Goal: Transaction & Acquisition: Subscribe to service/newsletter

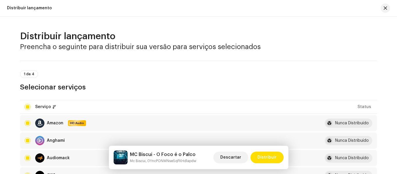
click at [43, 79] on div "1 de 4 Selecionar serviços" at bounding box center [198, 80] width 357 height 21
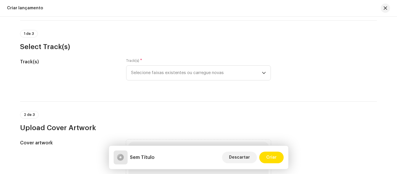
scroll to position [28, 0]
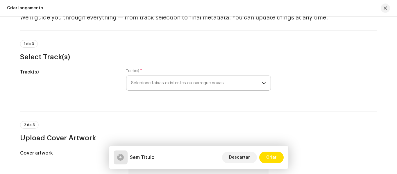
click at [262, 81] on icon "dropdown trigger" at bounding box center [264, 83] width 4 height 4
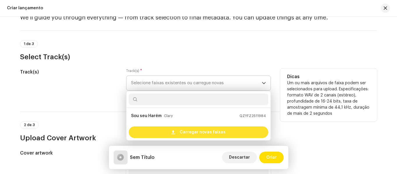
click at [213, 134] on span "Carregar novas faixas" at bounding box center [203, 132] width 46 height 12
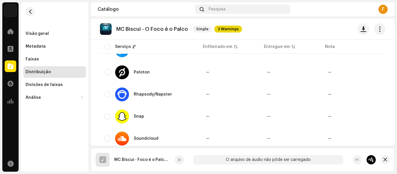
scroll to position [689, 0]
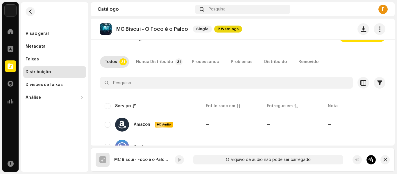
scroll to position [0, 0]
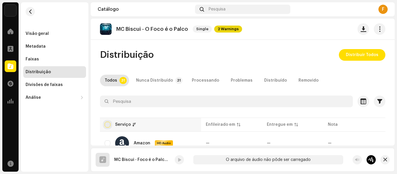
click at [109, 123] on input "checkbox" at bounding box center [108, 125] width 6 height 6
checkbox input "true"
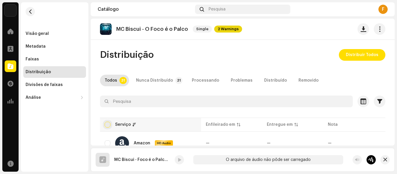
checkbox input "true"
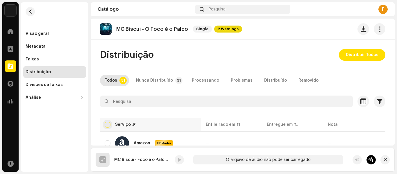
checkbox input "true"
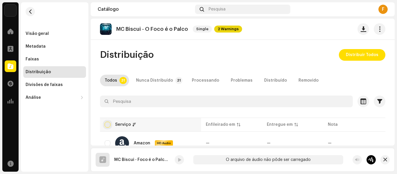
checkbox input "true"
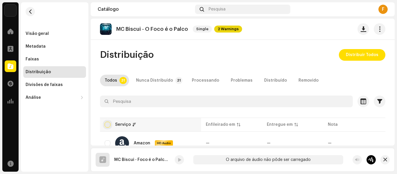
checkbox input "true"
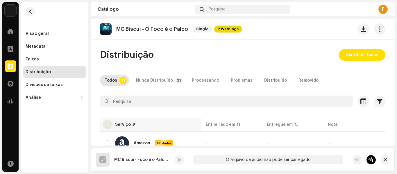
checkbox input "true"
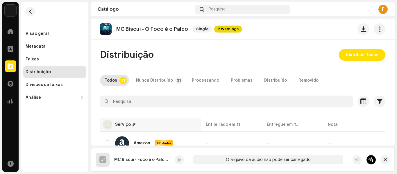
checkbox input "true"
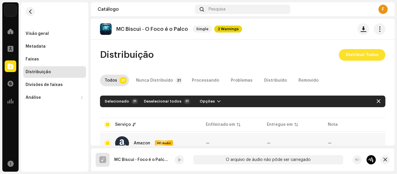
click at [356, 57] on span "Distribuir Todos" at bounding box center [362, 55] width 33 height 12
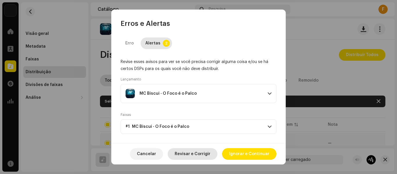
click at [204, 155] on span "Revisar e Corrigir" at bounding box center [193, 154] width 36 height 12
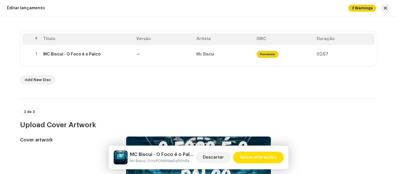
scroll to position [113, 0]
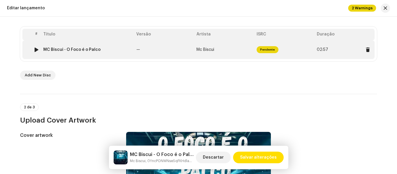
click at [288, 45] on td "Pendente" at bounding box center [284, 49] width 60 height 19
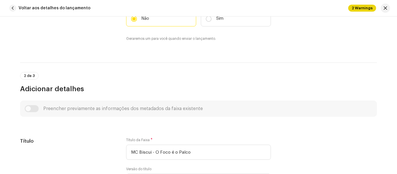
scroll to position [193, 0]
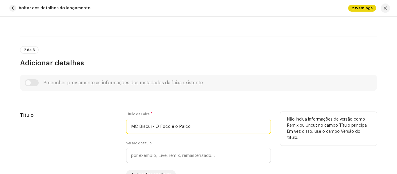
click at [155, 130] on input "MC Biscui - O Foco é o Palco" at bounding box center [198, 126] width 145 height 15
click at [154, 130] on input "MC Biscui - O Foco é o Palco" at bounding box center [198, 126] width 145 height 15
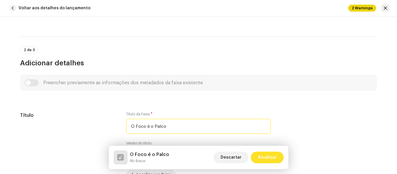
type input "O Foco é o Palco"
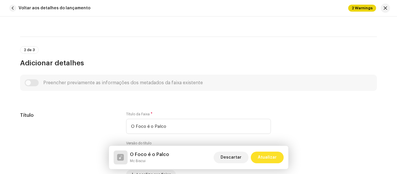
click at [275, 161] on span "Atualizar" at bounding box center [267, 158] width 19 height 12
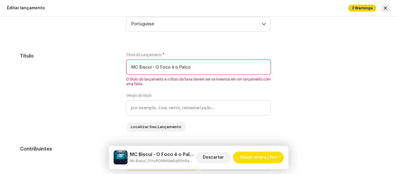
scroll to position [515, 0]
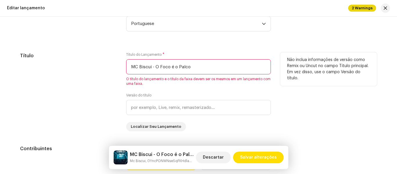
click at [153, 66] on input "MC Biscui - O Foco é o Palco" at bounding box center [198, 66] width 145 height 15
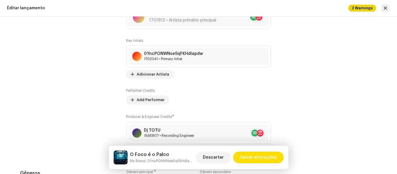
scroll to position [677, 0]
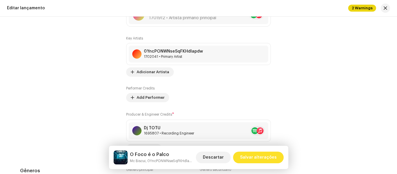
type input "O Foco é o Palco"
click at [263, 162] on span "Salvar alterações" at bounding box center [258, 158] width 37 height 12
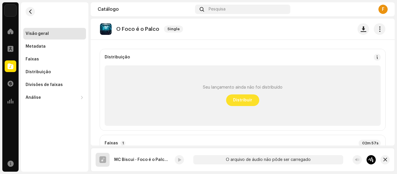
scroll to position [36, 0]
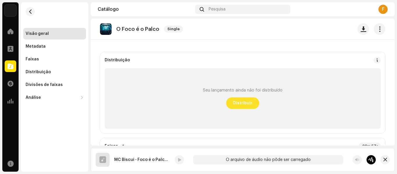
click at [254, 100] on button "Distribuir" at bounding box center [242, 103] width 33 height 12
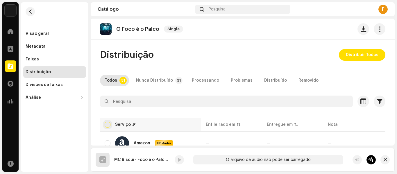
click at [108, 123] on input "checkbox" at bounding box center [108, 125] width 6 height 6
checkbox input "true"
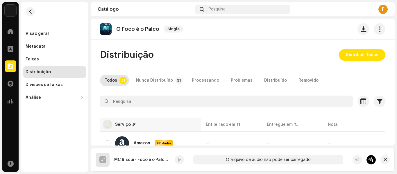
checkbox input "true"
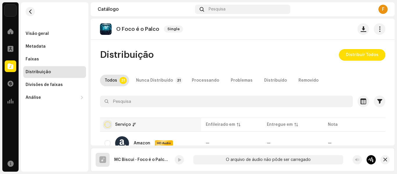
checkbox input "true"
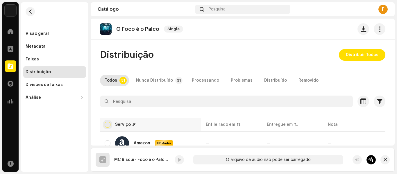
checkbox input "true"
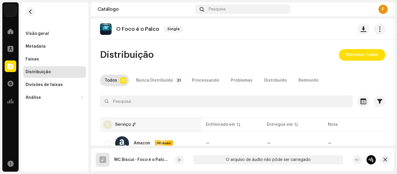
checkbox input "true"
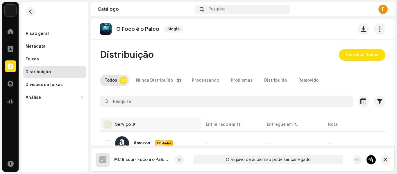
checkbox input "true"
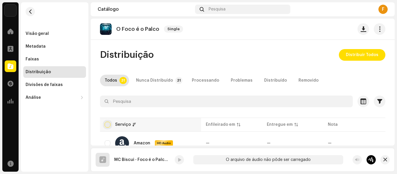
checkbox input "true"
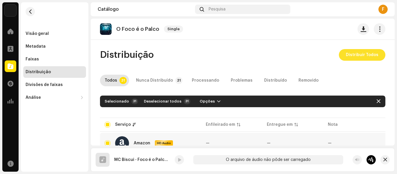
click at [371, 55] on span "Distribuir Todos" at bounding box center [362, 55] width 33 height 12
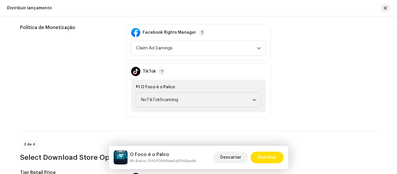
scroll to position [678, 0]
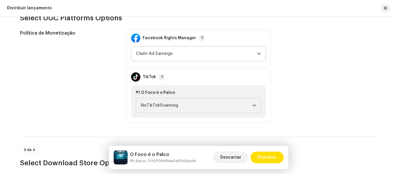
click at [258, 55] on icon "dropdown trigger" at bounding box center [258, 54] width 3 height 2
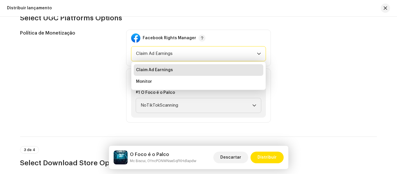
click at [258, 53] on icon "dropdown trigger" at bounding box center [259, 54] width 4 height 4
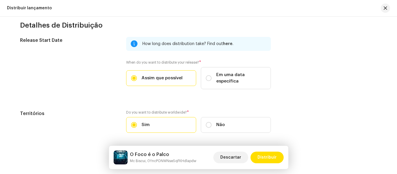
scroll to position [962, 0]
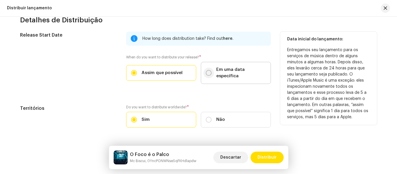
click at [209, 71] on input "Em uma data específica" at bounding box center [209, 73] width 6 height 6
radio input "true"
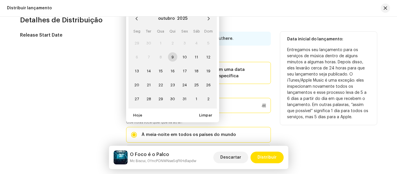
click at [171, 98] on p-datepicker "outubro 2025 Seg Ter Qua Qui Sex Sáb Dom 29 30 1 2 3 4 5 6 7 8 9 10 11 12 13 14…" at bounding box center [198, 105] width 145 height 15
click at [145, 80] on span "21" at bounding box center [148, 84] width 9 height 9
type input "[DATE]"
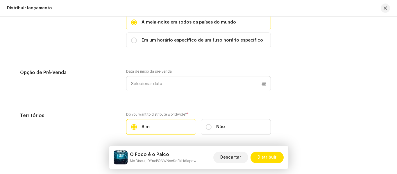
scroll to position [1075, 0]
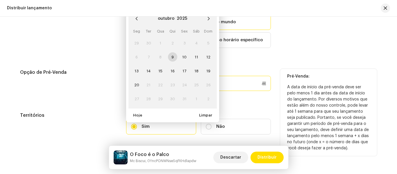
click at [200, 76] on p-datepicker "outubro 2025 Seg Ter Qua Qui Sex Sáb Dom 29 30 1 2 3 4 5 6 7 8 9 10 11 12 13 14…" at bounding box center [198, 83] width 145 height 15
click at [148, 66] on span "14" at bounding box center [148, 70] width 9 height 9
type input "[DATE]"
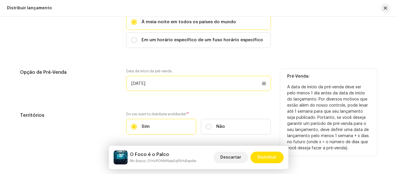
scroll to position [1092, 0]
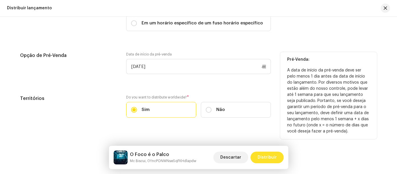
click at [271, 156] on span "Distribuir" at bounding box center [266, 158] width 19 height 12
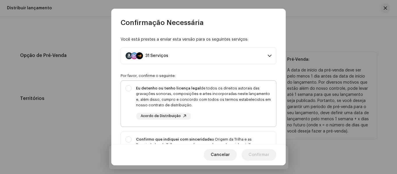
click at [129, 88] on div "Eu detenho ou tenho licença legal de todos os direitos autorais das gravações s…" at bounding box center [198, 103] width 155 height 44
checkbox input "true"
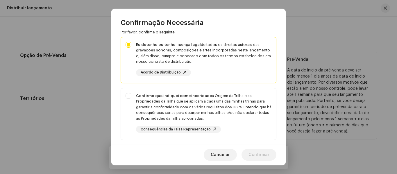
scroll to position [47, 0]
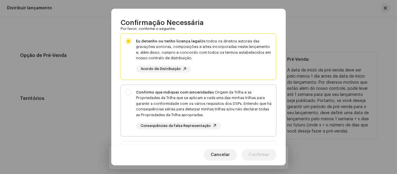
click at [130, 86] on div "Confirmo que indiquei com sinceridade a Origem da Trilha e as Propriedades da T…" at bounding box center [198, 109] width 155 height 49
checkbox input "true"
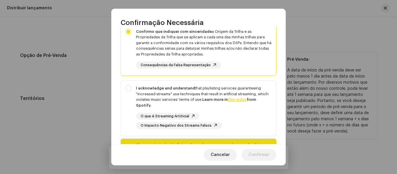
scroll to position [112, 0]
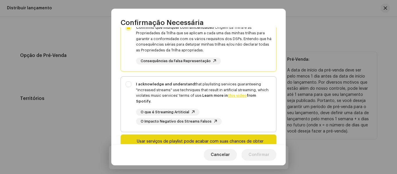
click at [127, 82] on div "I acknowledge and understand that playlisting services guaranteeing "increased …" at bounding box center [198, 103] width 155 height 53
checkbox input "true"
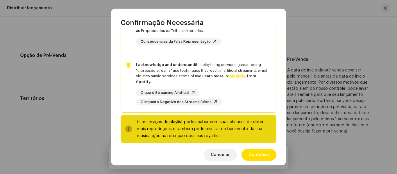
scroll to position [139, 0]
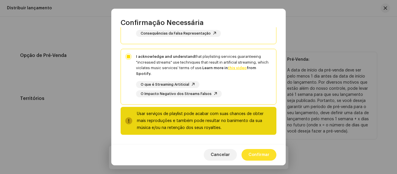
click at [266, 153] on span "Confirmar" at bounding box center [258, 155] width 21 height 12
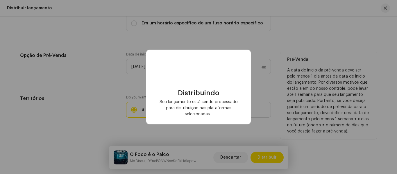
checkbox input "false"
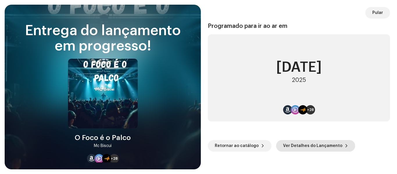
click at [296, 145] on span "Ver Detalhes do Lançamento" at bounding box center [312, 146] width 59 height 12
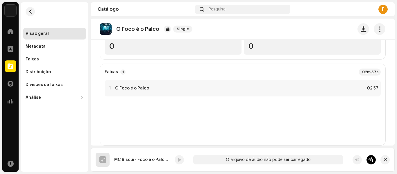
scroll to position [122, 0]
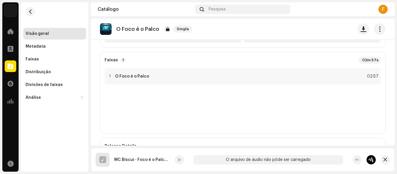
click at [179, 158] on re-a-play-button at bounding box center [179, 159] width 9 height 9
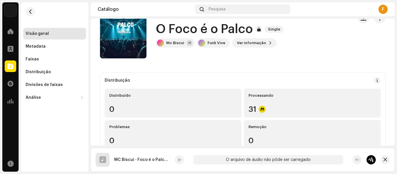
scroll to position [0, 0]
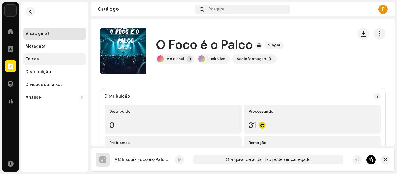
click at [27, 59] on div "Faixas" at bounding box center [32, 59] width 13 height 5
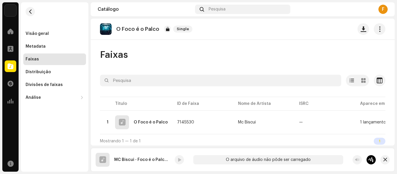
scroll to position [5, 0]
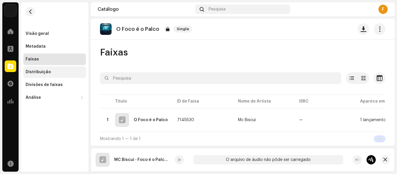
click at [45, 72] on div "Distribuição" at bounding box center [38, 72] width 25 height 5
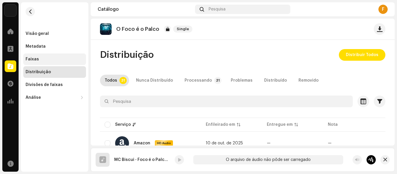
click at [43, 57] on div "Faixas" at bounding box center [55, 59] width 58 height 5
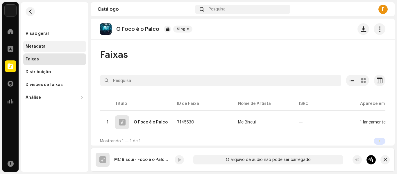
click at [43, 43] on div "Metadata" at bounding box center [54, 47] width 63 height 12
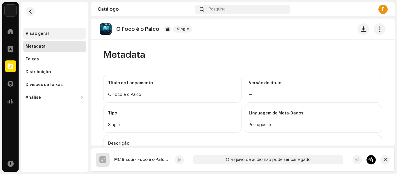
click at [37, 34] on div "Visão geral" at bounding box center [37, 33] width 23 height 5
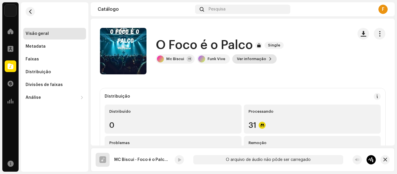
click at [237, 59] on span "Ver informação" at bounding box center [251, 59] width 29 height 12
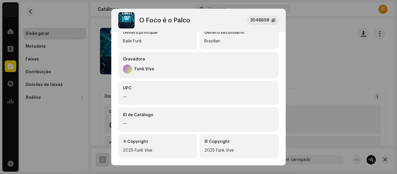
scroll to position [168, 0]
